Goal: Information Seeking & Learning: Learn about a topic

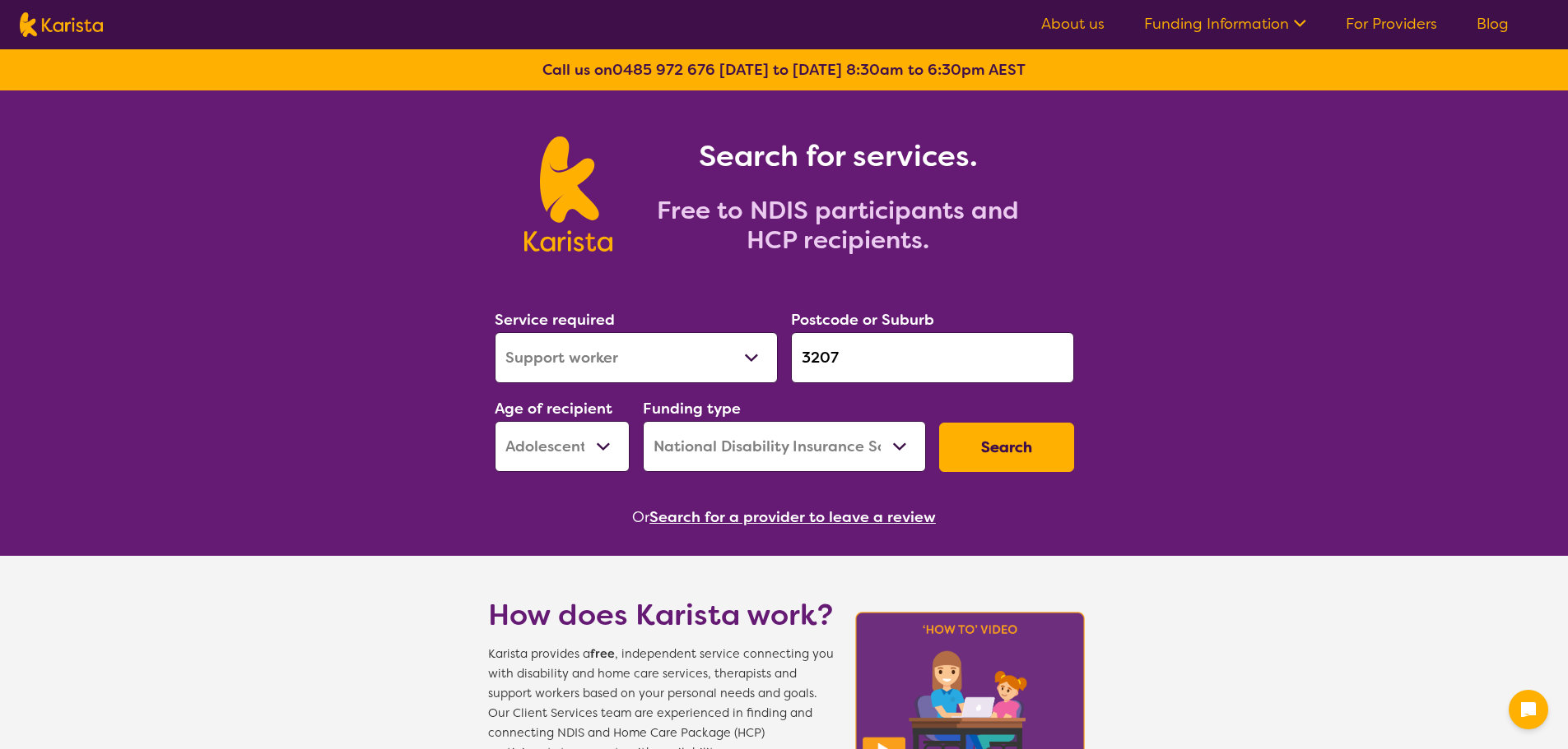
select select "Support worker"
select select "AS"
select select "NDIS"
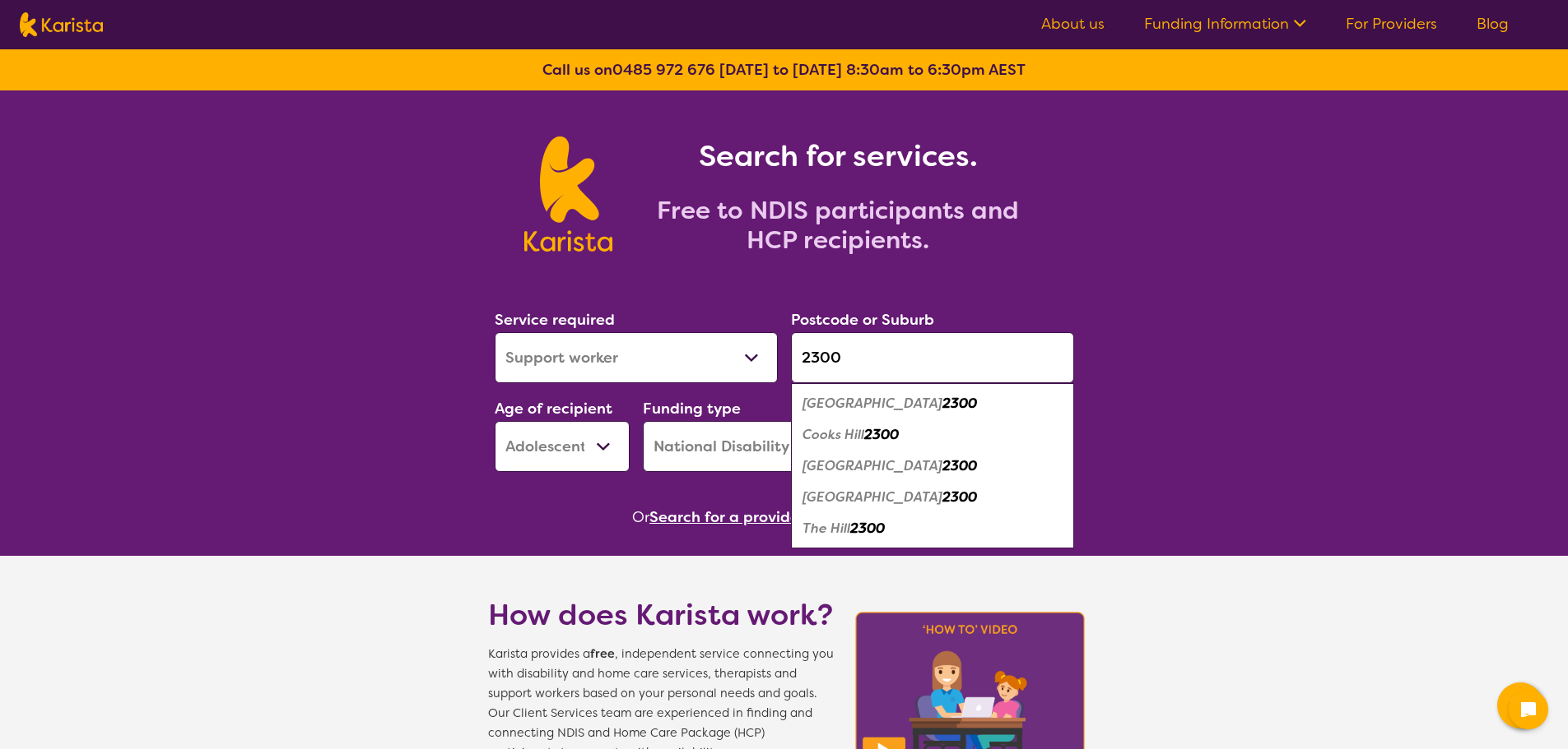
type input "2300"
click at [650, 350] on select "Allied Health Assistant Assessment ([MEDICAL_DATA] or [MEDICAL_DATA]) Behaviour…" at bounding box center [636, 358] width 283 height 51
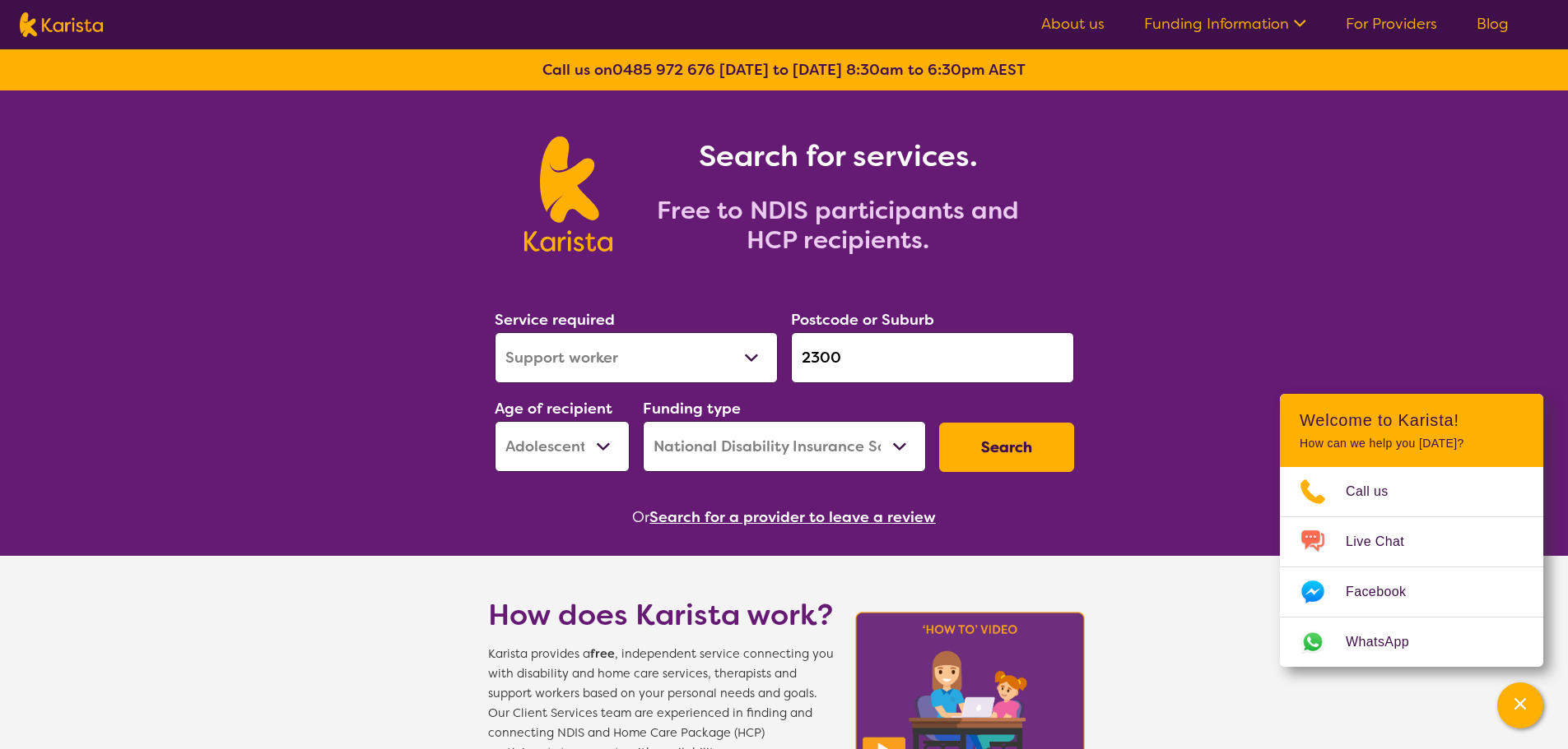
select select "Supported accommodation"
click at [495, 332] on select "Allied Health Assistant Assessment ([MEDICAL_DATA] or [MEDICAL_DATA]) Behaviour…" at bounding box center [636, 358] width 283 height 51
click at [998, 450] on button "Search" at bounding box center [1007, 447] width 135 height 49
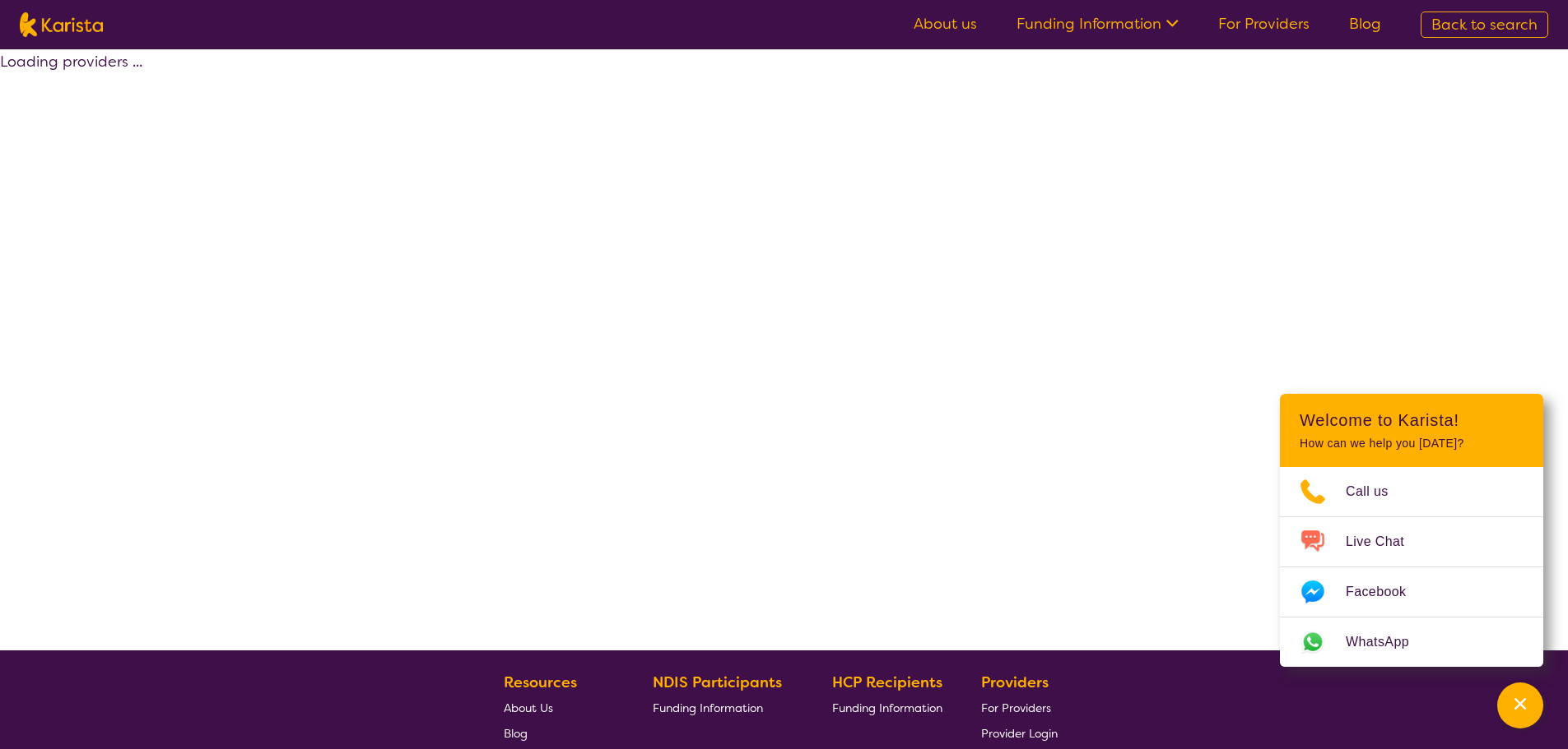
select select "NDIS"
select select "Supported accommodation"
select select "AS"
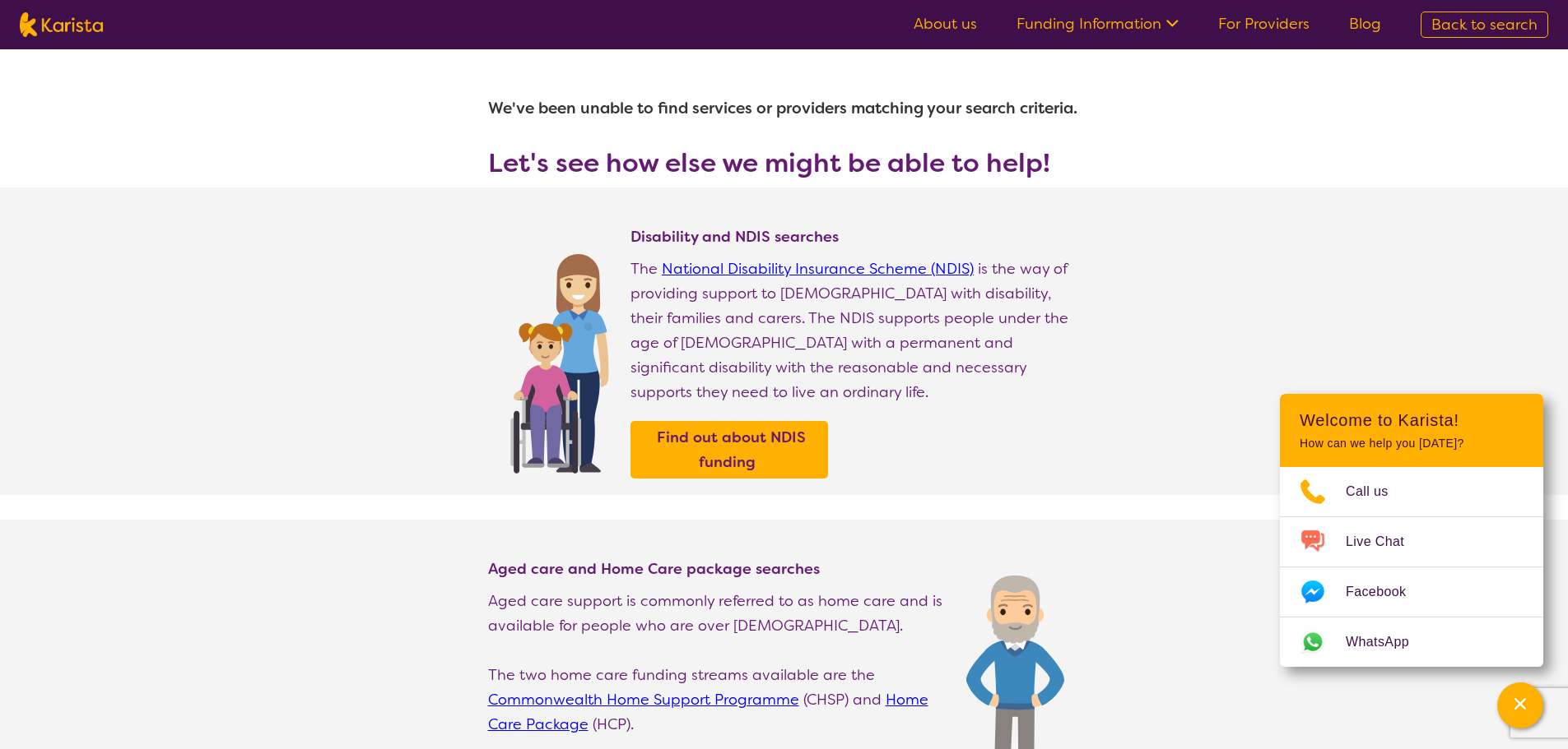
select select "Supported accommodation"
select select "AS"
select select "NDIS"
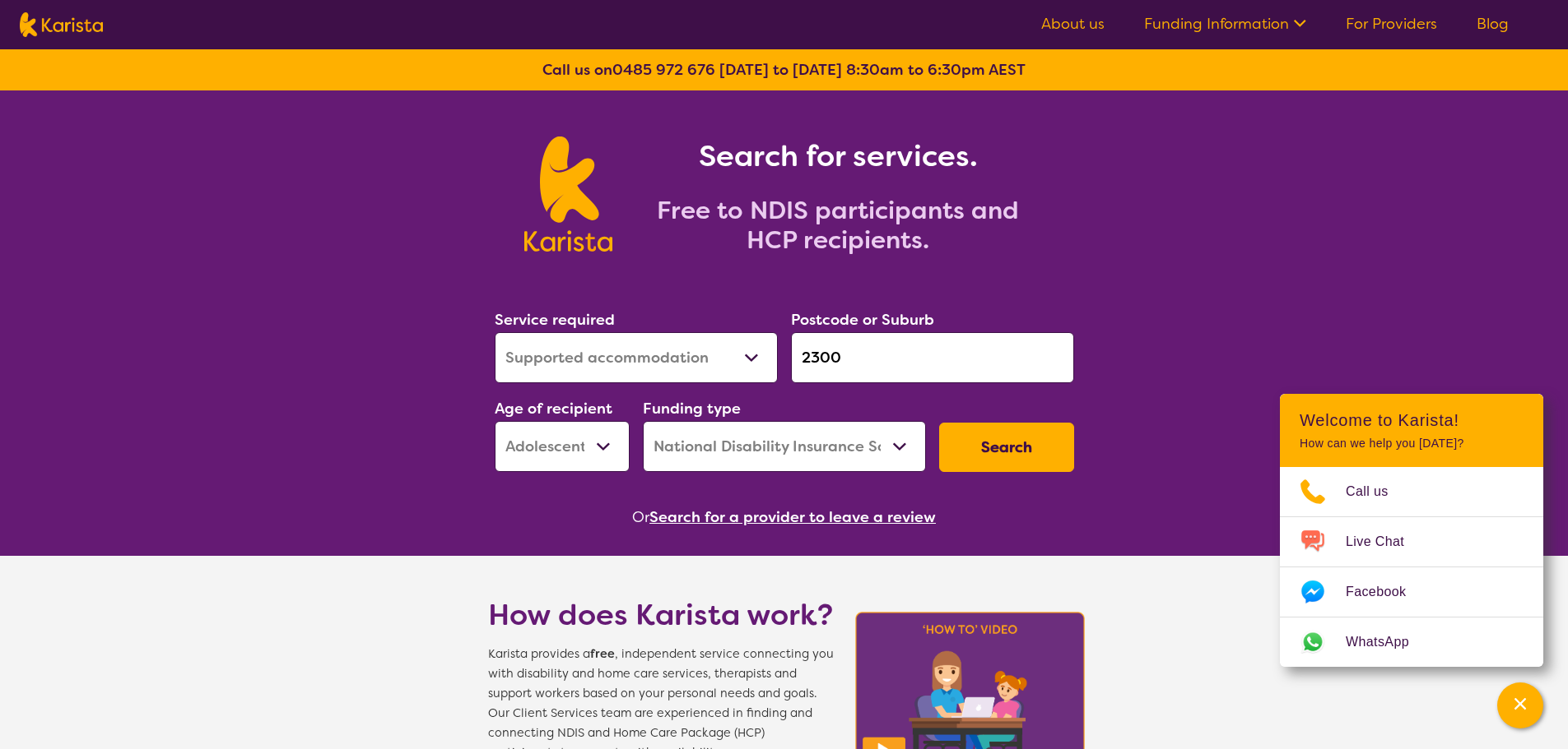
click at [593, 448] on select "Early Childhood - 0 to 9 Child - 10 to 11 Adolescent - 12 to 17 Adult - 18 to 6…" at bounding box center [562, 447] width 135 height 51
select select "CH"
click at [495, 421] on select "Early Childhood - 0 to 9 Child - 10 to 11 Adolescent - 12 to 17 Adult - 18 to 6…" at bounding box center [562, 447] width 135 height 51
click at [1042, 444] on button "Search" at bounding box center [1007, 447] width 135 height 49
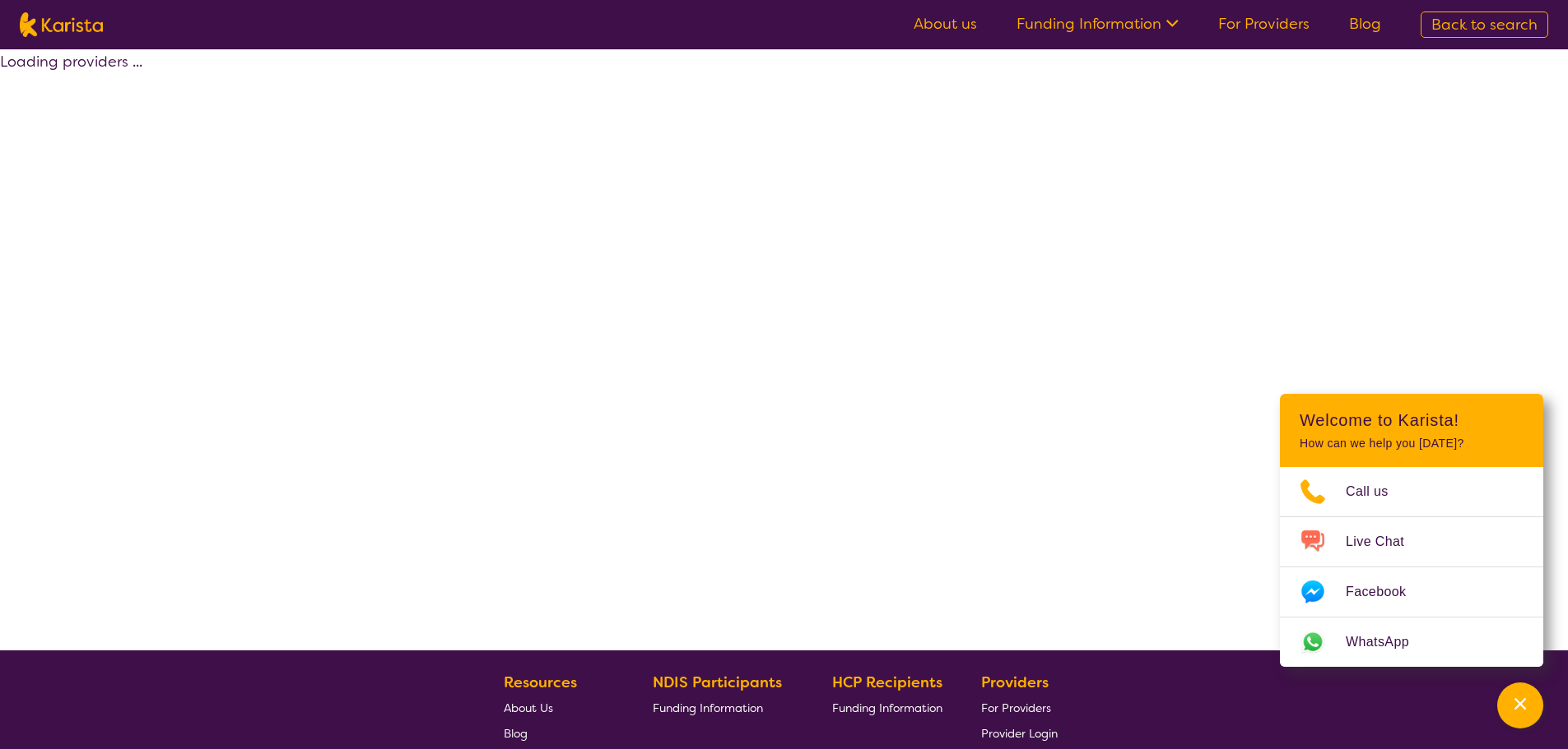
select select "NDIS"
select select "Supported accommodation"
select select "CH"
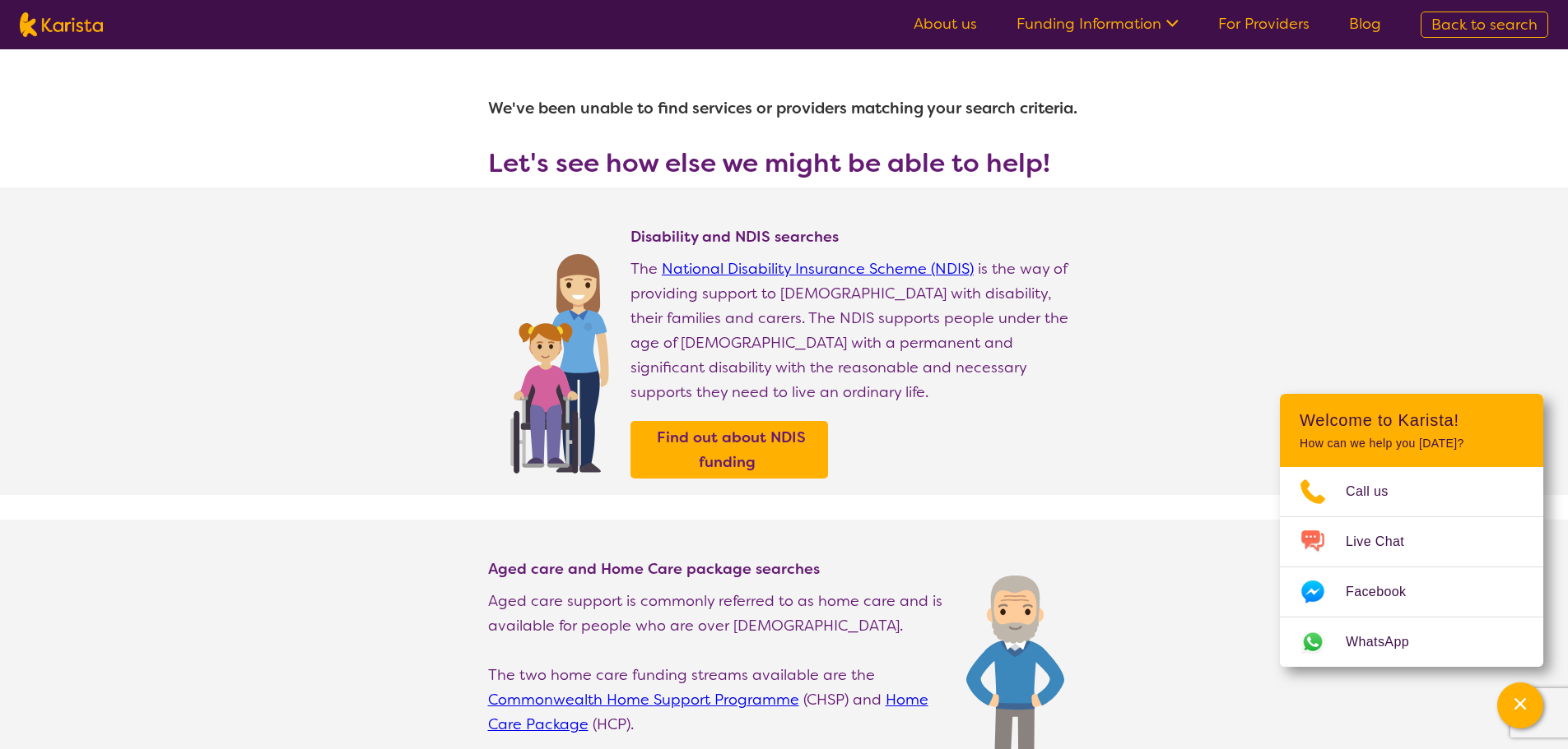
select select "Supported accommodation"
select select "CH"
select select "NDIS"
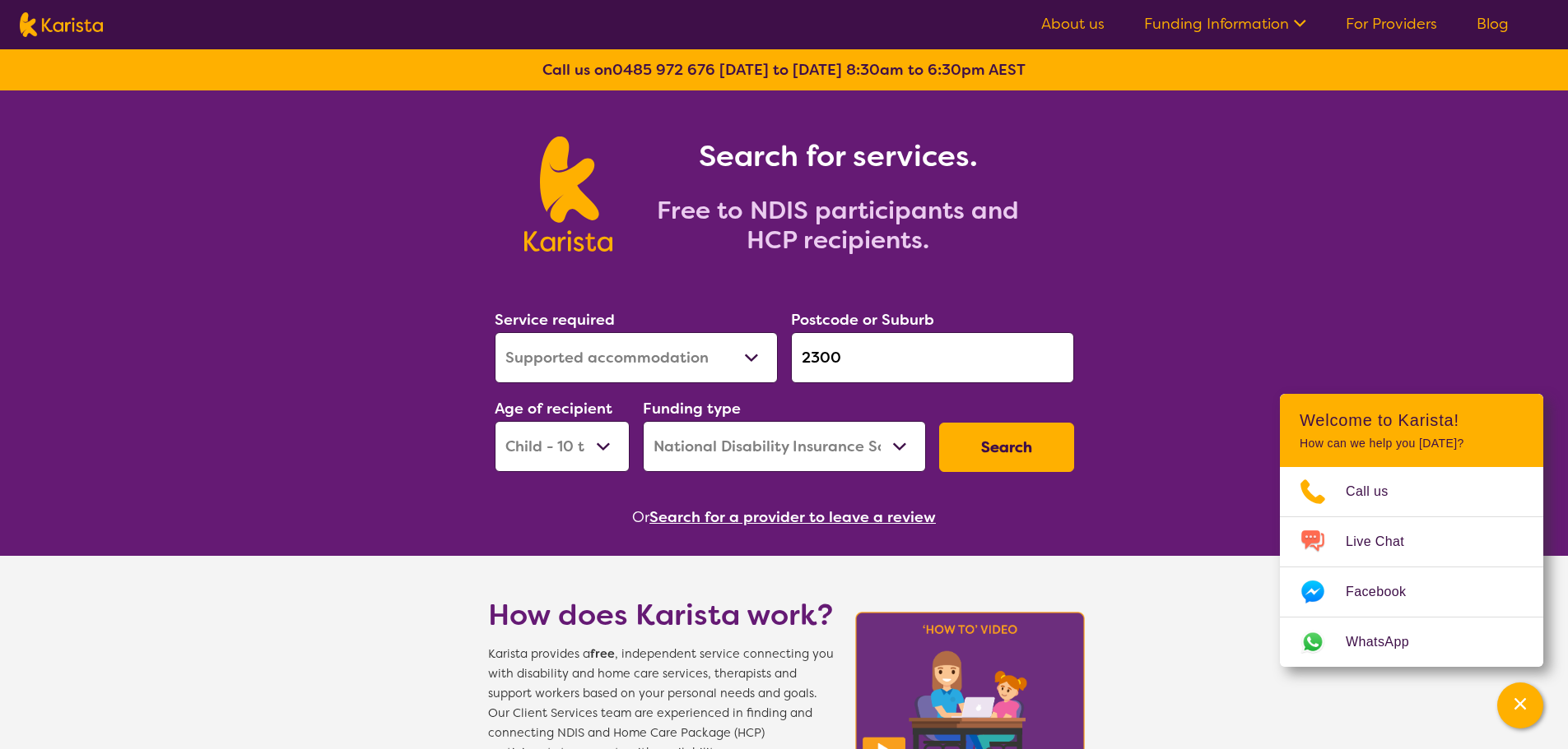
click at [553, 450] on select "Early Childhood - 0 to 9 Child - 10 to 11 Adolescent - 12 to 17 Adult - 18 to 6…" at bounding box center [562, 447] width 135 height 51
select select "EC"
click at [495, 421] on select "Early Childhood - 0 to 9 Child - 10 to 11 Adolescent - 12 to 17 Adult - 18 to 6…" at bounding box center [562, 447] width 135 height 51
click at [964, 453] on button "Search" at bounding box center [1007, 447] width 135 height 49
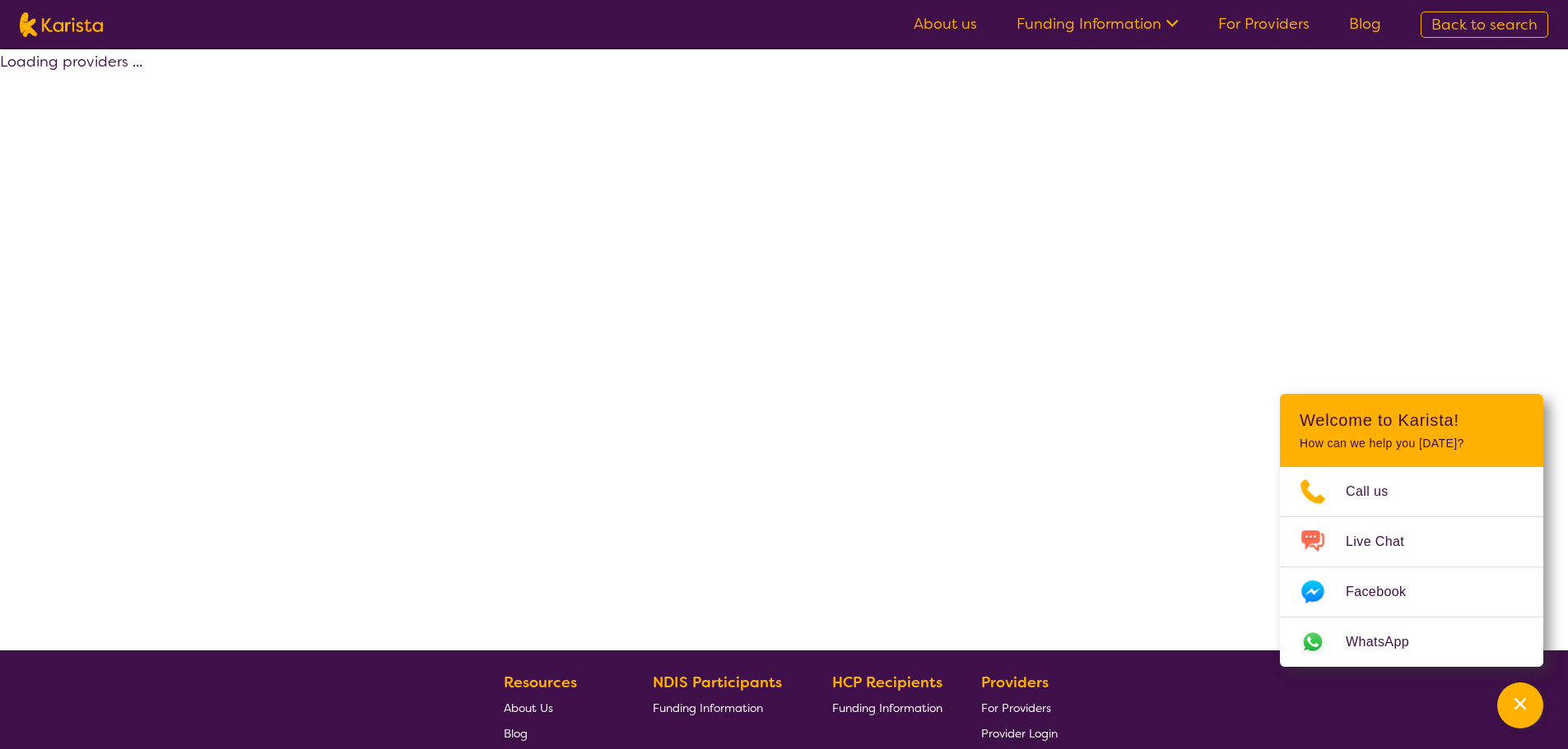
select select "NDIS"
select select "Supported accommodation"
select select "EC"
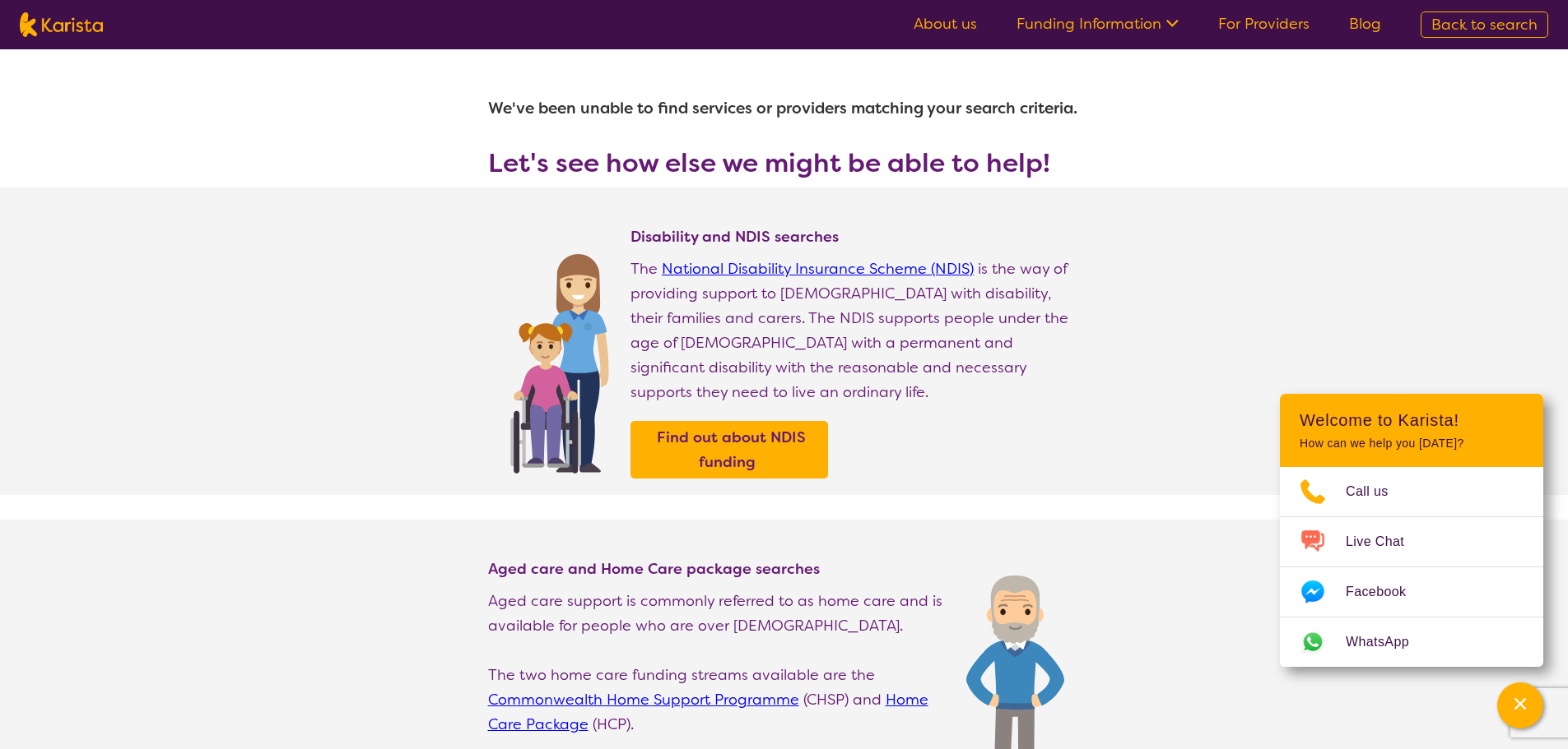
select select "Supported accommodation"
select select "EC"
select select "NDIS"
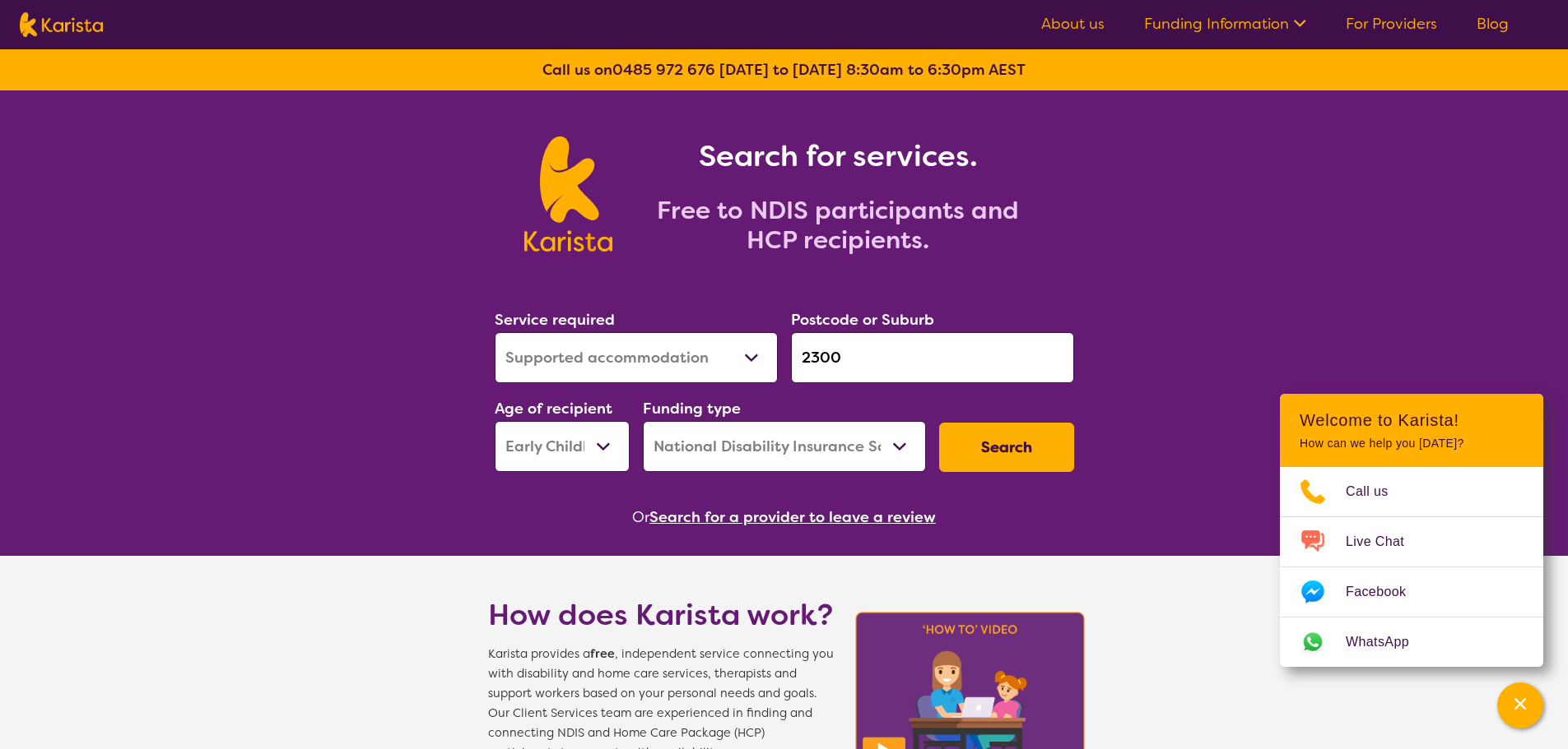
click at [573, 428] on select "Early Childhood - 0 to 9 Child - 10 to 11 Adolescent - 12 to 17 Adult - 18 to 6…" at bounding box center [562, 447] width 135 height 51
select select "AD"
click at [495, 421] on select "Early Childhood - 0 to 9 Child - 10 to 11 Adolescent - 12 to 17 Adult - 18 to 6…" at bounding box center [562, 447] width 135 height 51
click at [958, 455] on button "Search" at bounding box center [1007, 447] width 135 height 49
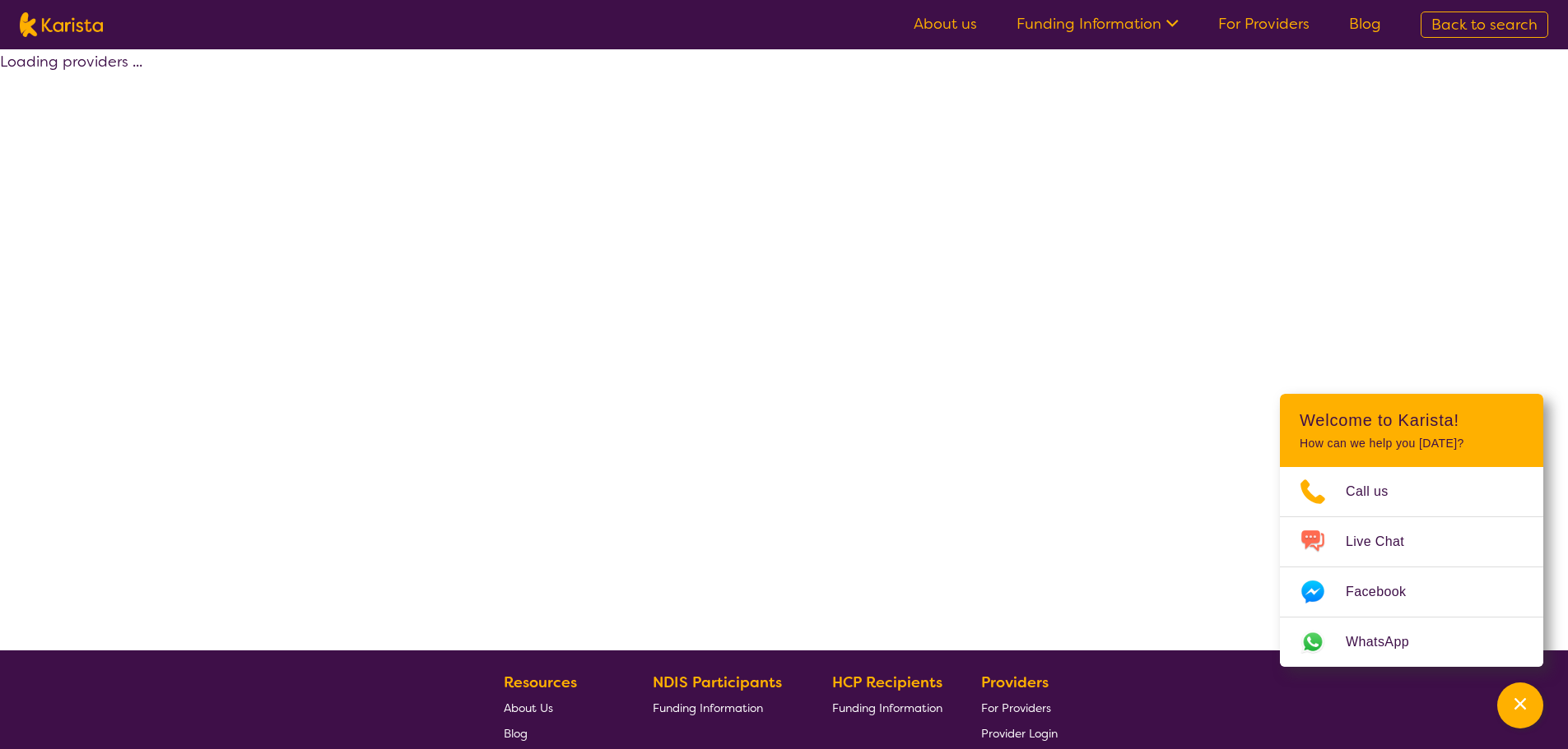
select select "NDIS"
select select "Supported accommodation"
select select "AD"
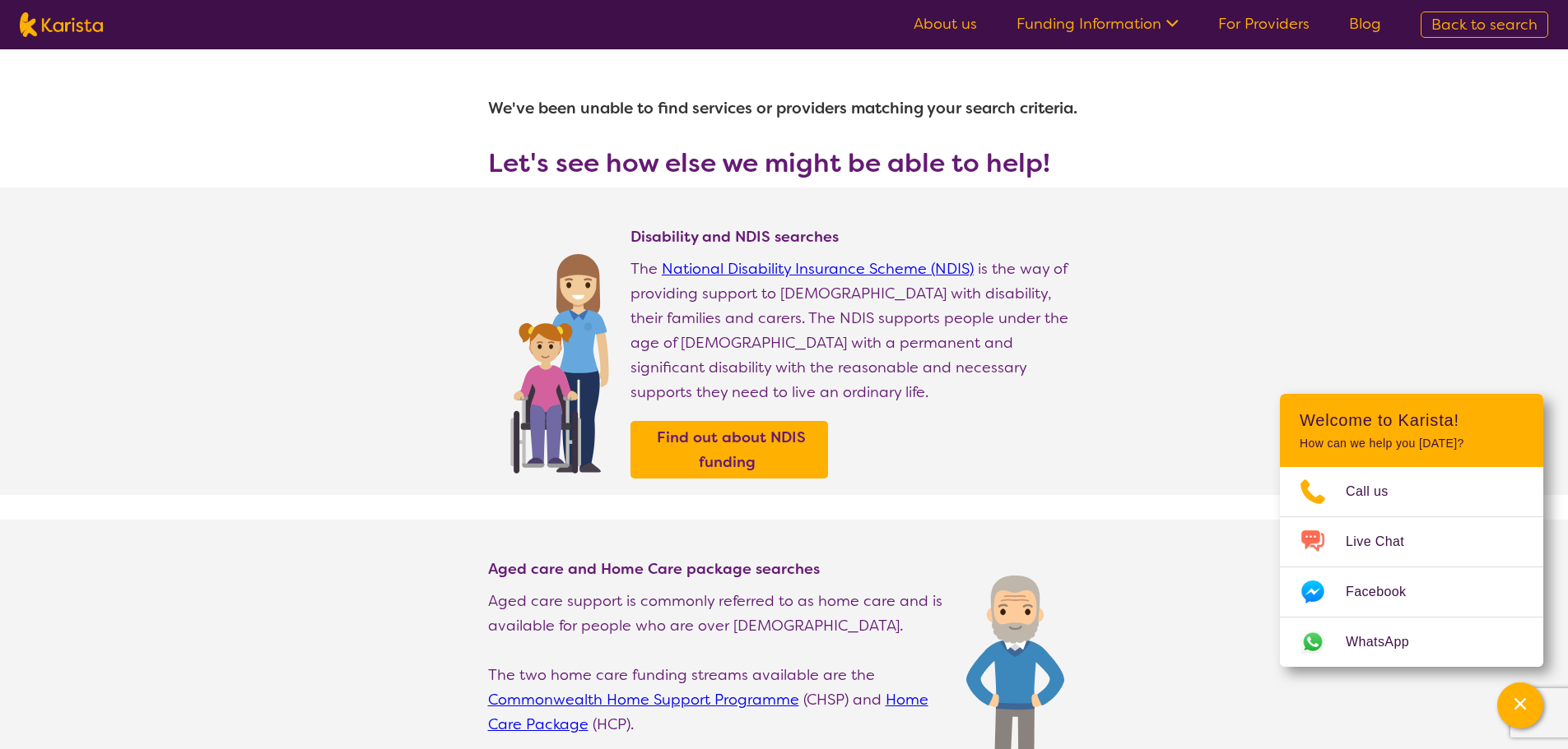
select select "Supported accommodation"
select select "AD"
select select "NDIS"
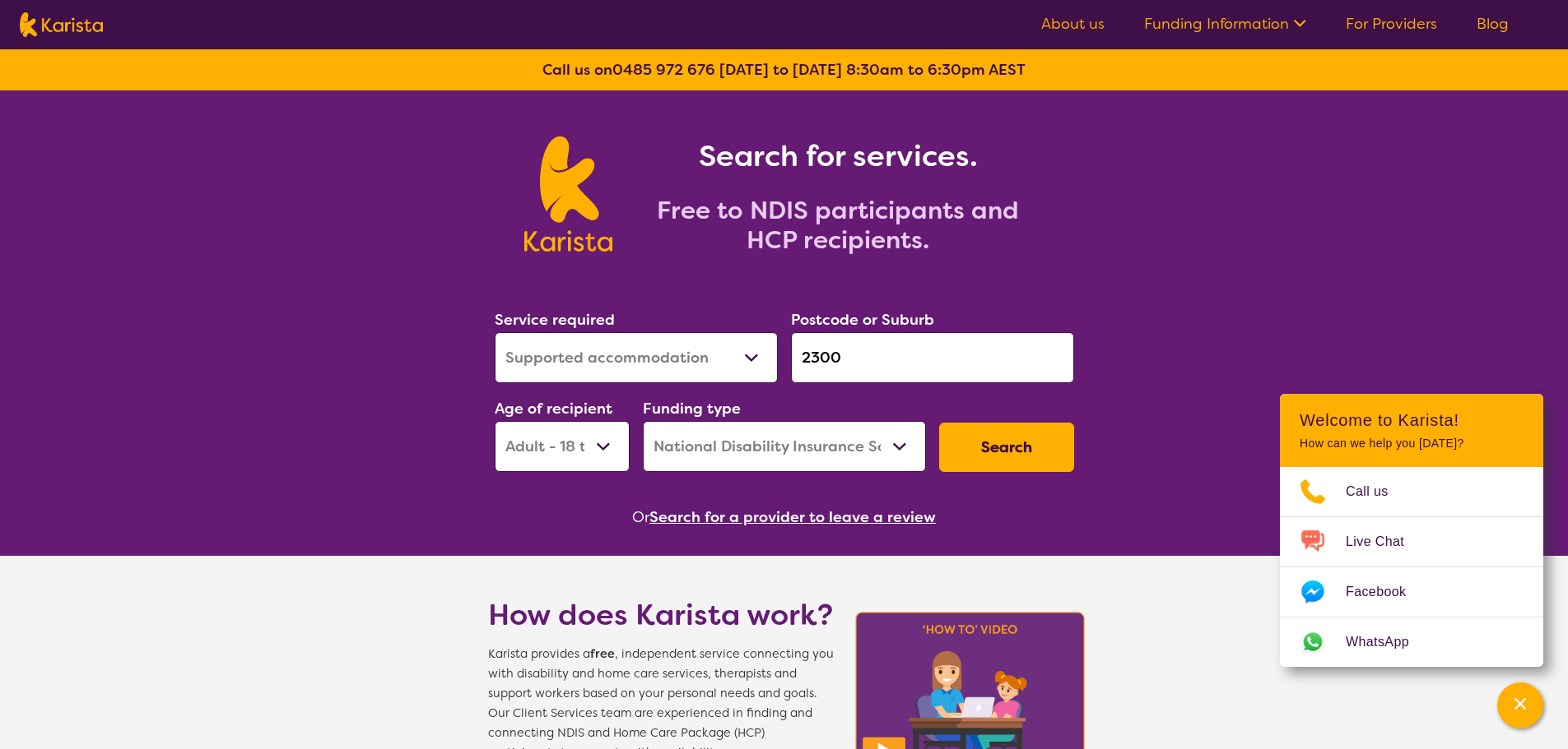
drag, startPoint x: 604, startPoint y: 445, endPoint x: 604, endPoint y: 456, distance: 11.0
click at [604, 445] on select "Early Childhood - 0 to 9 Child - 10 to 11 Adolescent - 12 to 17 Adult - 18 to 6…" at bounding box center [562, 447] width 135 height 51
select select "AG"
click at [495, 421] on select "Early Childhood - 0 to 9 Child - 10 to 11 Adolescent - 12 to 17 Adult - 18 to 6…" at bounding box center [562, 447] width 135 height 51
click at [1006, 435] on button "Search" at bounding box center [1007, 447] width 135 height 49
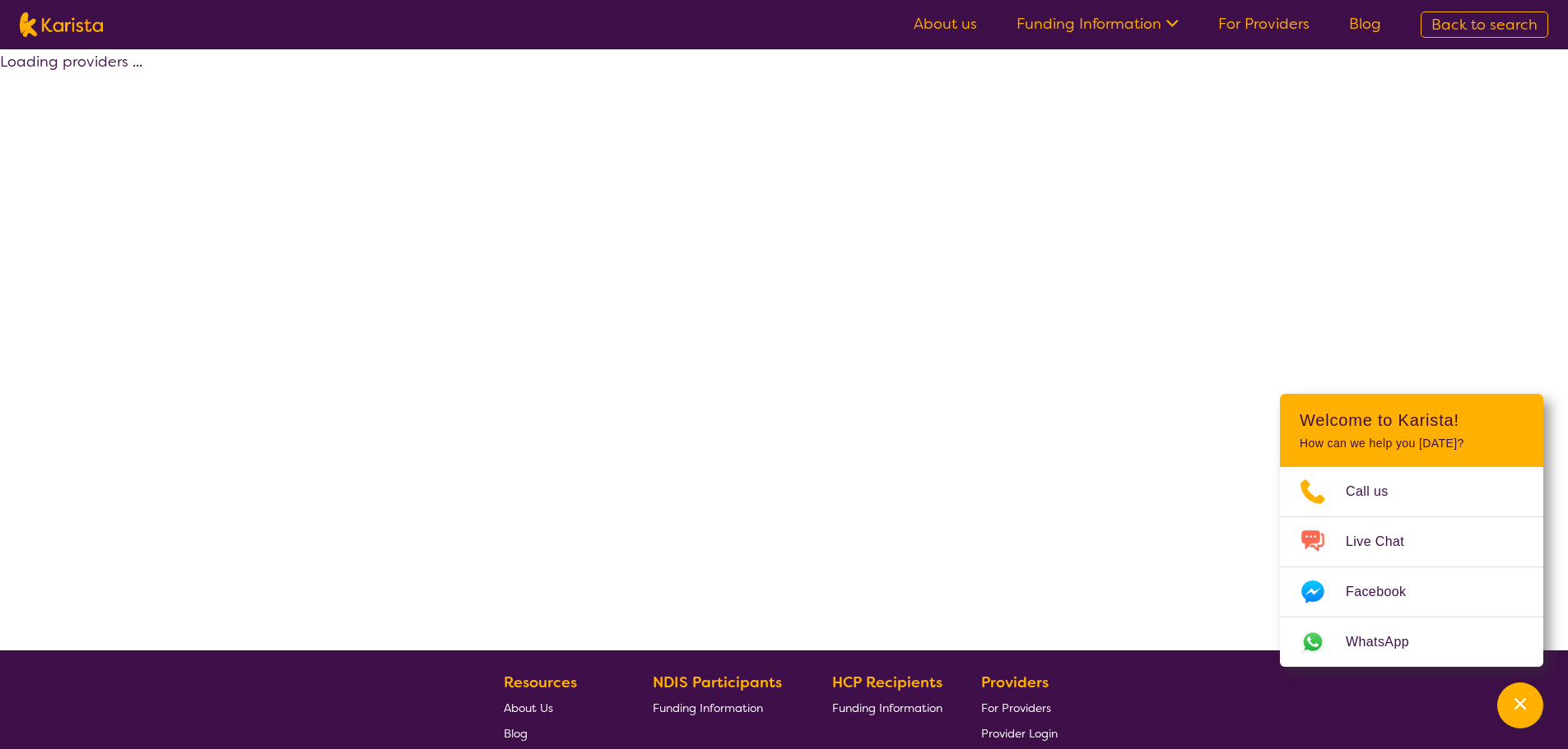
select select "NDIS"
select select "Supported accommodation"
select select "AG"
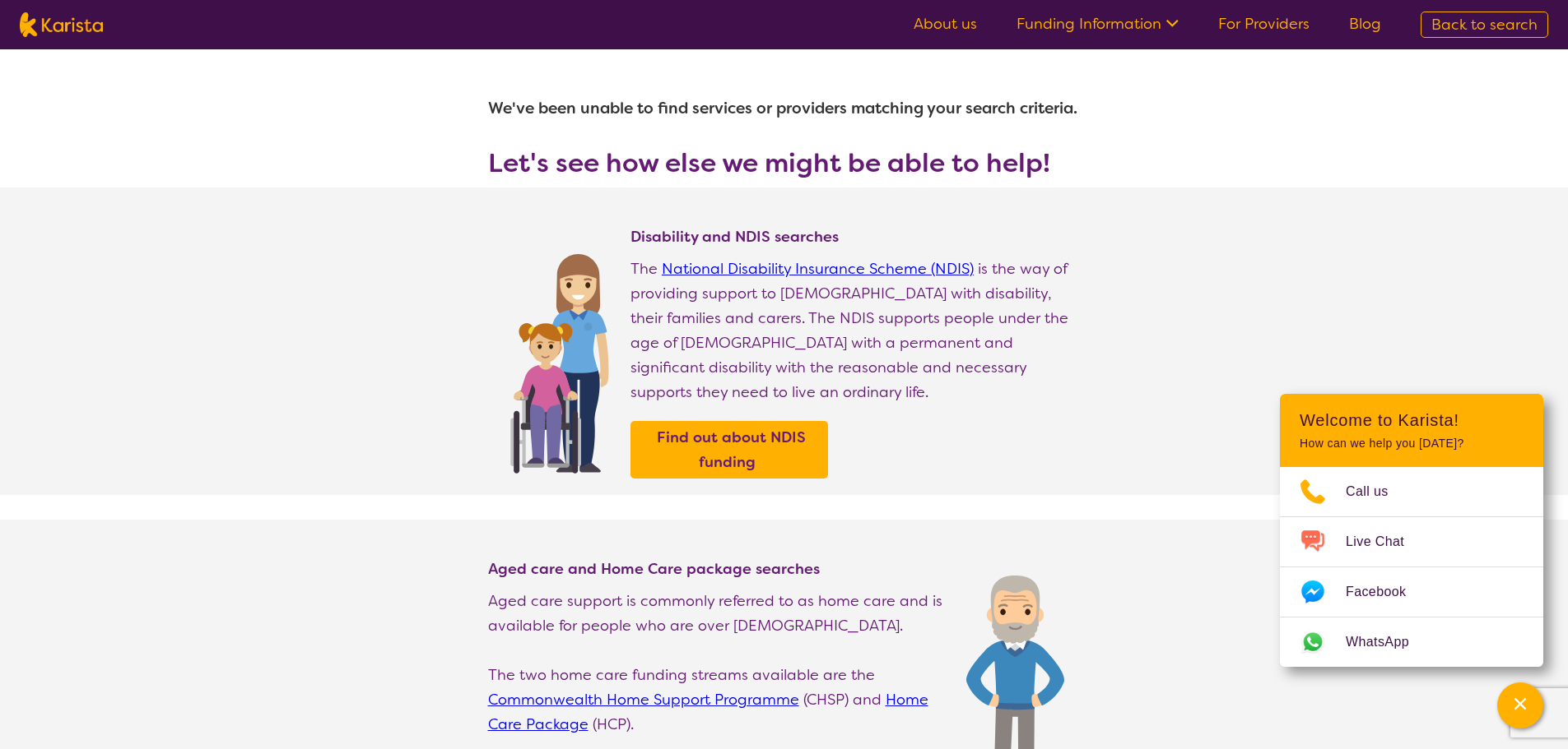
select select "Supported accommodation"
select select "AG"
select select "NDIS"
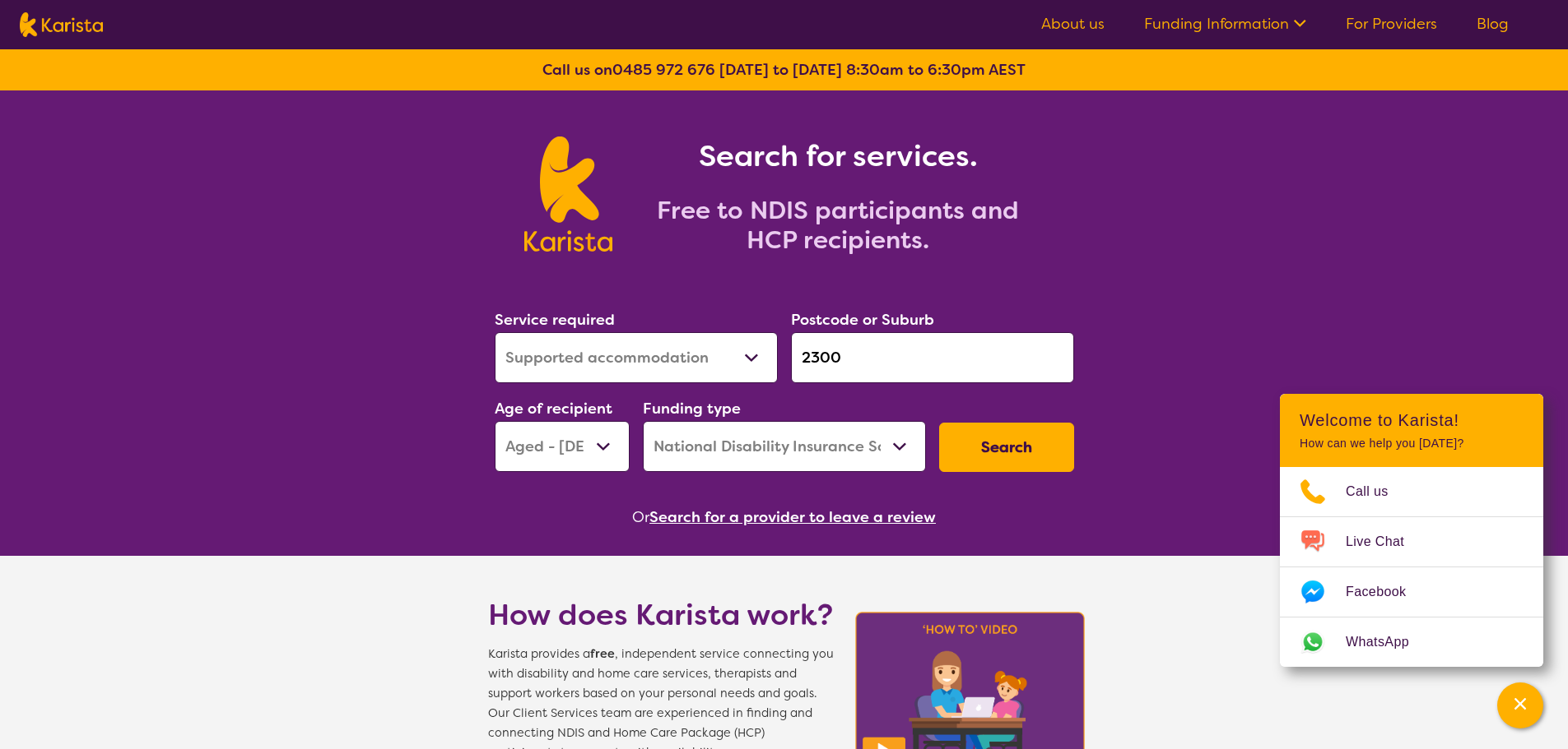
click at [853, 348] on input "2300" at bounding box center [933, 358] width 283 height 51
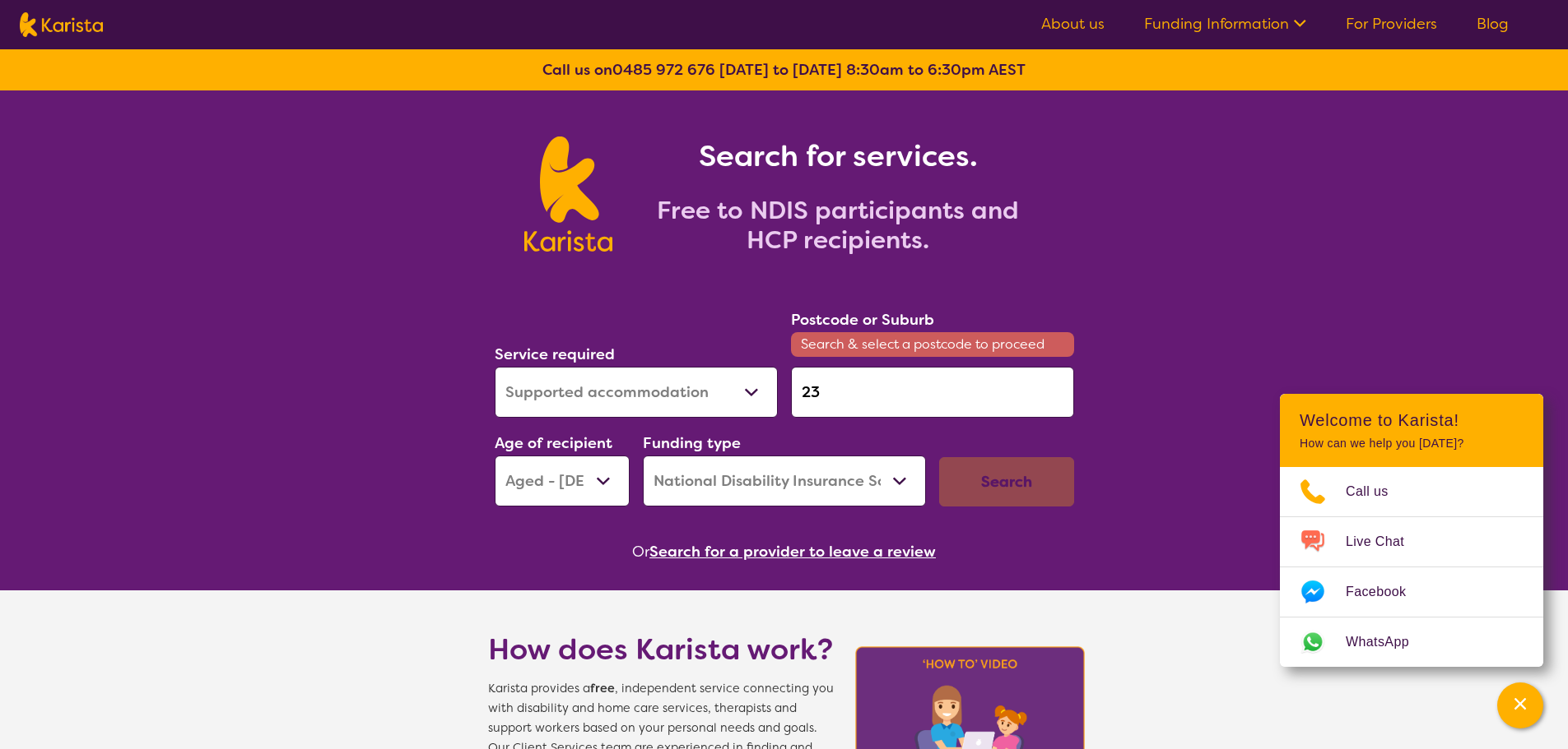
type input "2"
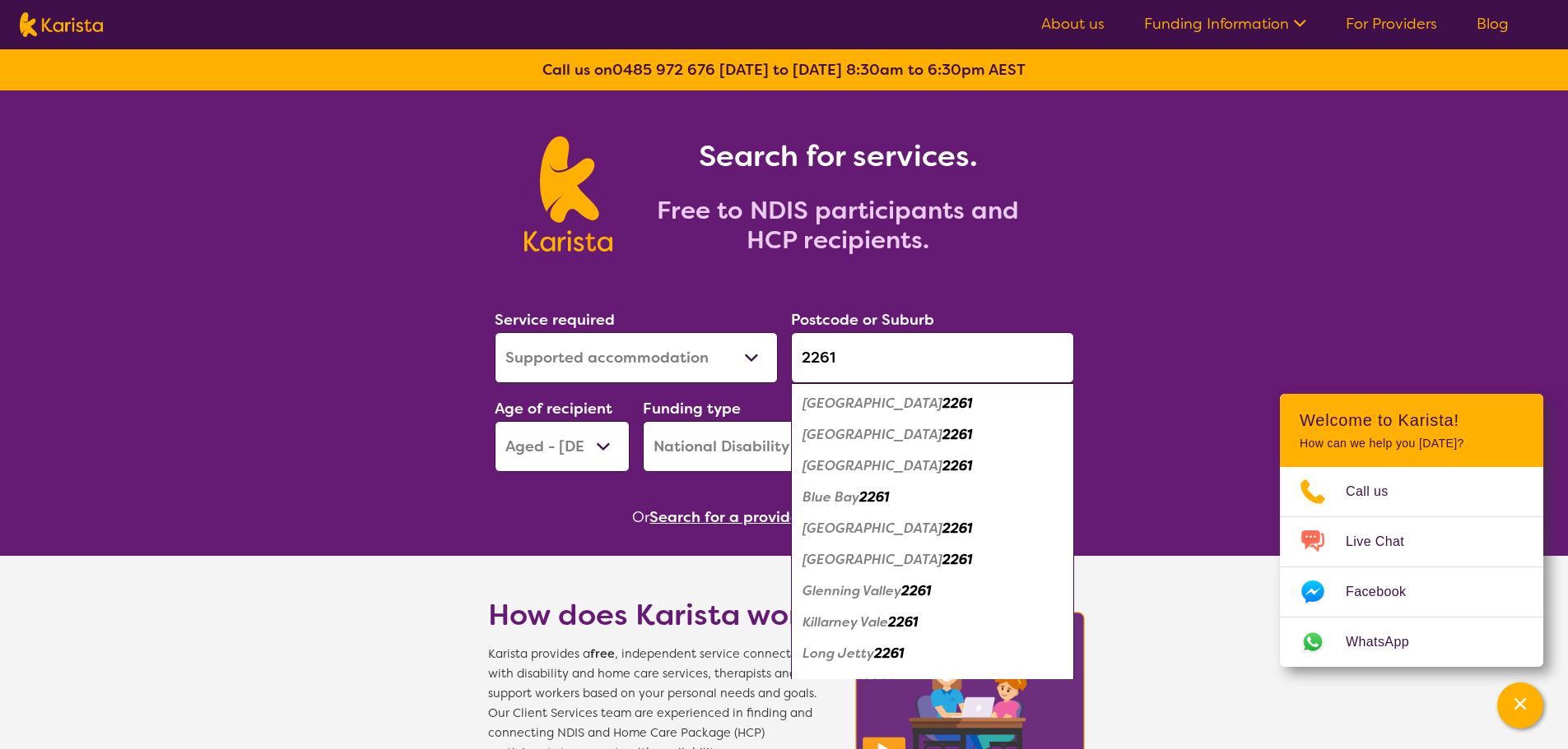
type input "2261"
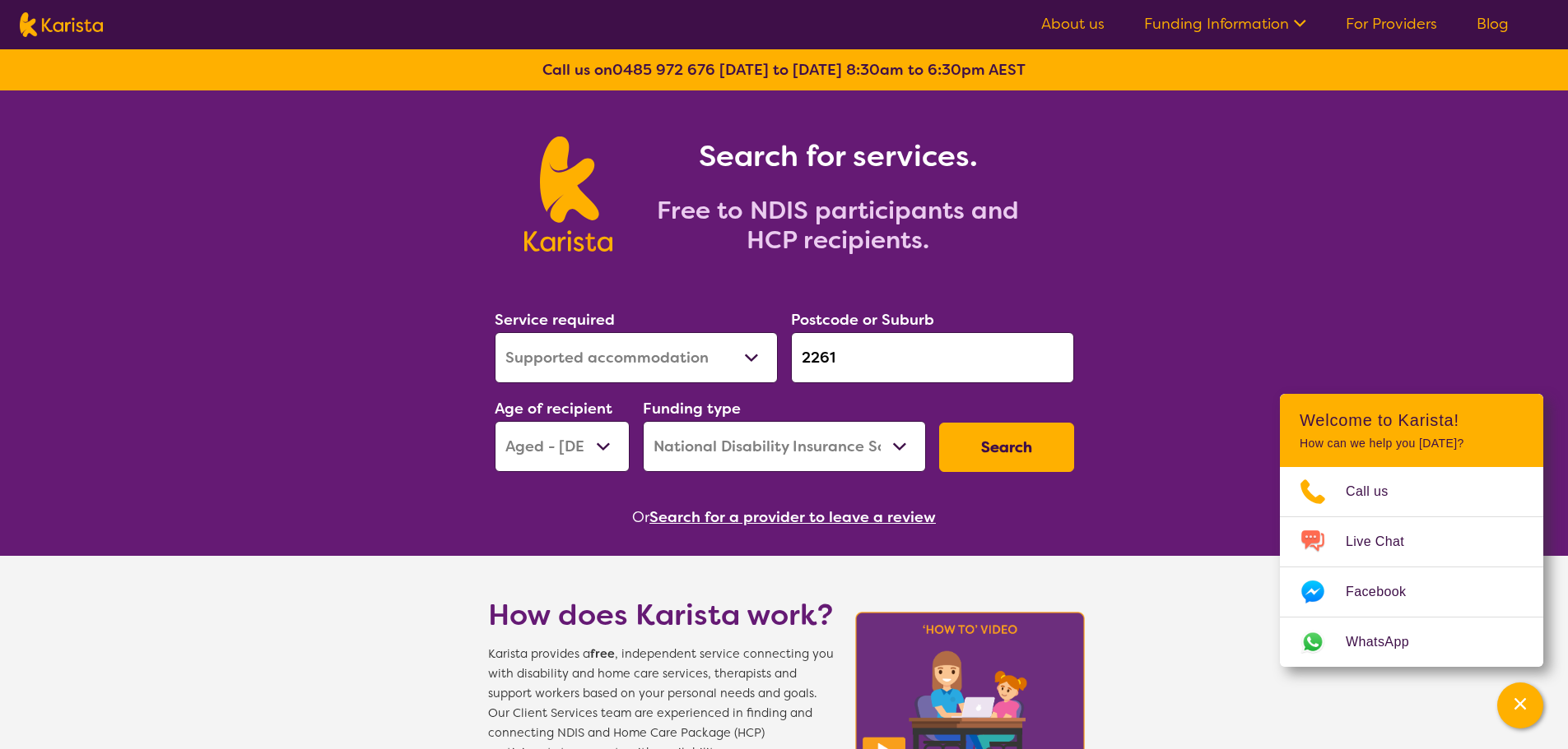
click at [585, 453] on select "Early Childhood - 0 to 9 Child - 10 to 11 Adolescent - 12 to 17 Adult - 18 to 6…" at bounding box center [562, 447] width 135 height 51
select select "AS"
click at [495, 421] on select "Early Childhood - 0 to 9 Child - 10 to 11 Adolescent - 12 to 17 Adult - 18 to 6…" at bounding box center [562, 447] width 135 height 51
click at [1018, 434] on button "Search" at bounding box center [1007, 447] width 135 height 49
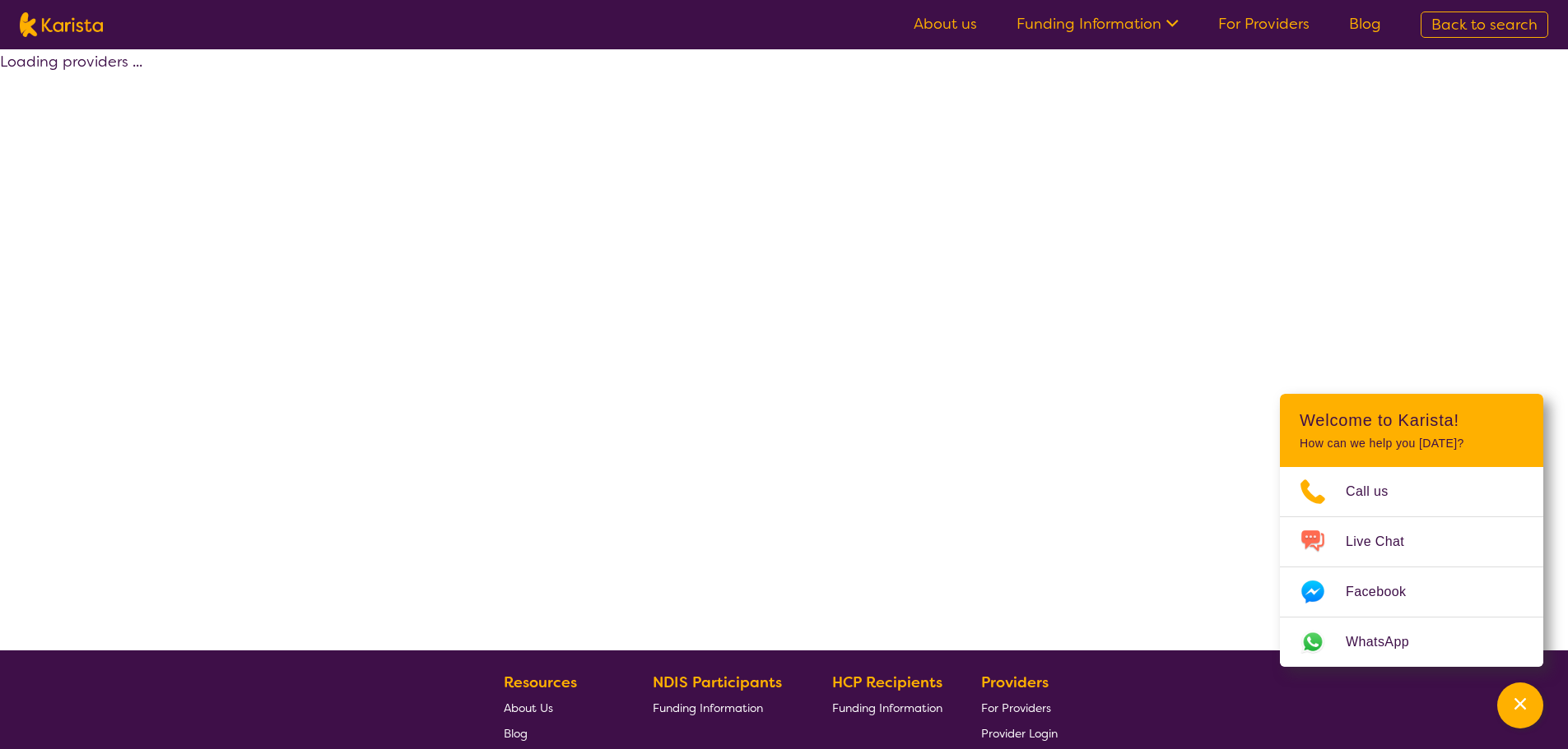
select select "NDIS"
select select "Supported accommodation"
select select "AS"
